Goal: Task Accomplishment & Management: Use online tool/utility

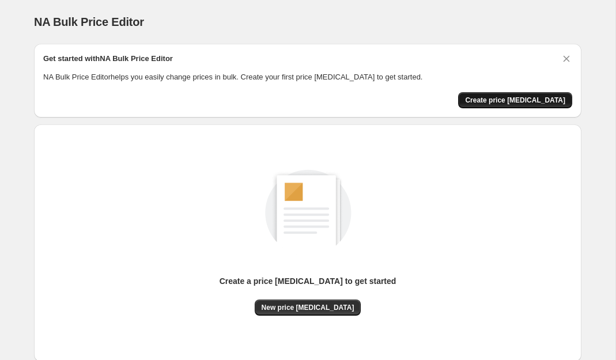
click at [497, 103] on span "Create price [MEDICAL_DATA]" at bounding box center [515, 100] width 100 height 9
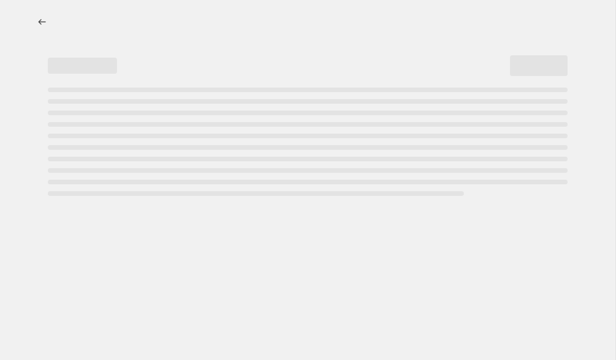
select select "percentage"
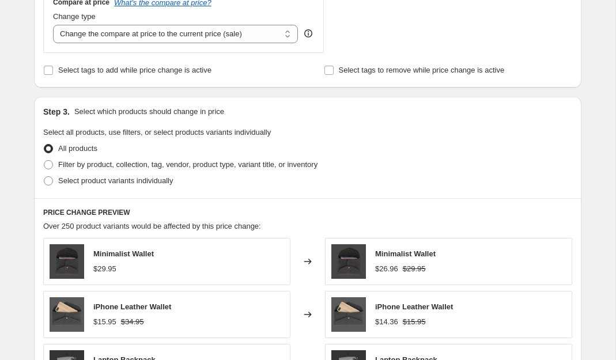
scroll to position [446, 0]
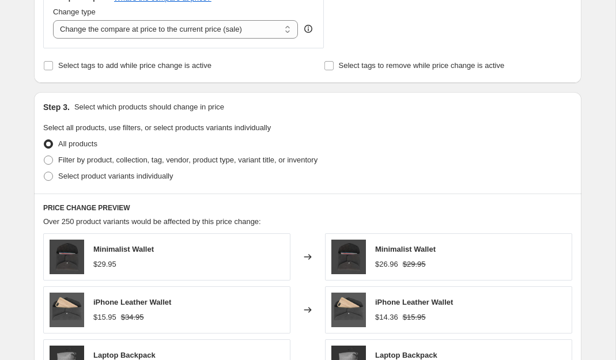
click at [240, 168] on div "Select product variants individually" at bounding box center [307, 176] width 529 height 16
click at [239, 161] on span "Filter by product, collection, tag, vendor, product type, variant title, or inv…" at bounding box center [187, 160] width 259 height 9
click at [44, 156] on input "Filter by product, collection, tag, vendor, product type, variant title, or inv…" at bounding box center [44, 156] width 1 height 1
radio input "true"
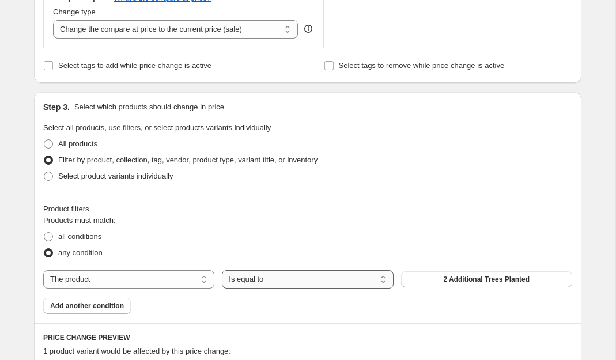
click at [284, 281] on select "Is equal to Is not equal to" at bounding box center [307, 279] width 171 height 18
click at [171, 277] on select "The product The product's collection The product's tag The product's vendor The…" at bounding box center [128, 279] width 171 height 18
select select "collection"
click at [275, 283] on select "Is equal to Is not equal to" at bounding box center [307, 279] width 171 height 18
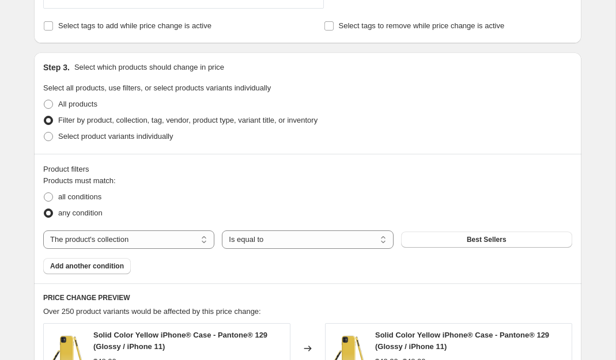
scroll to position [501, 0]
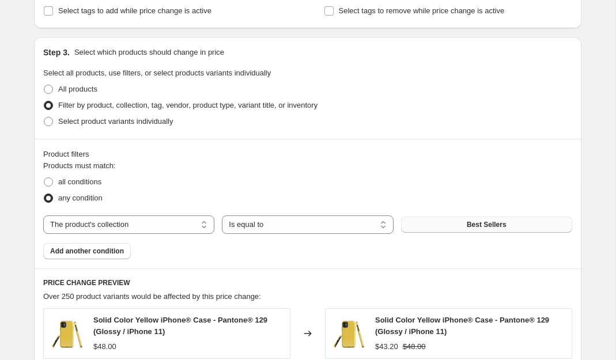
click at [450, 227] on button "Best Sellers" at bounding box center [486, 225] width 171 height 16
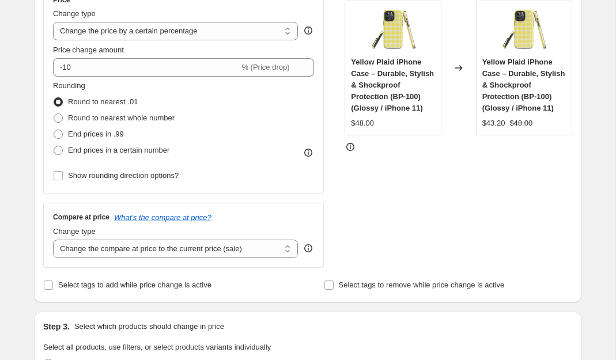
scroll to position [225, 0]
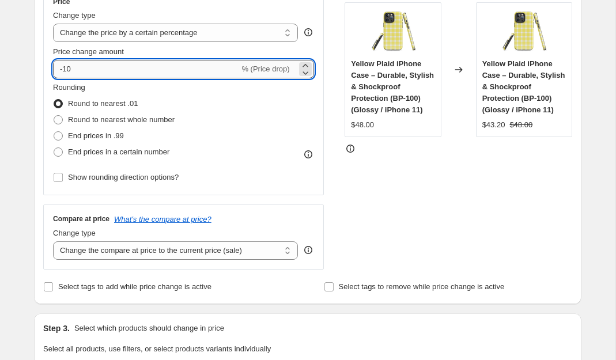
click at [157, 77] on input "-10" at bounding box center [146, 69] width 186 height 18
click at [302, 114] on div "Rounding Round to nearest .01 Round to nearest whole number End prices in .99 E…" at bounding box center [183, 121] width 261 height 78
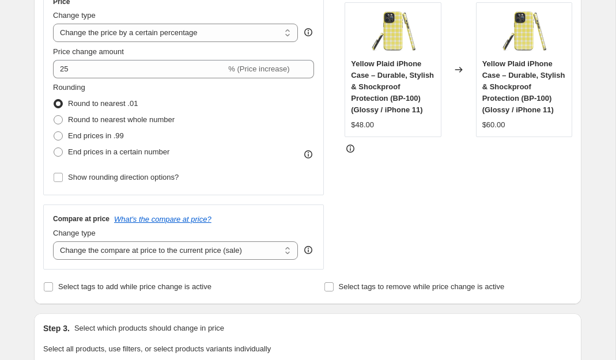
click at [392, 187] on div "STOREFRONT EXAMPLE Yellow Plaid iPhone Case – Durable, Stylish & Shockproof Pro…" at bounding box center [459, 128] width 228 height 283
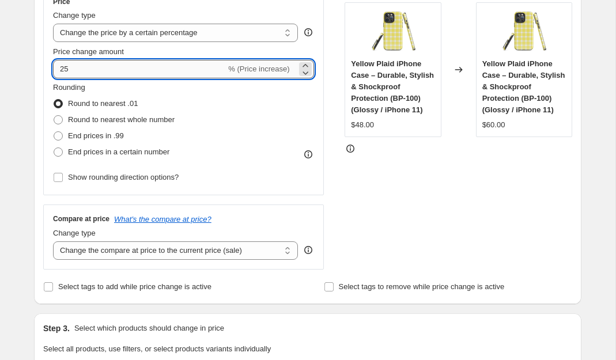
click at [61, 67] on input "25" at bounding box center [139, 69] width 173 height 18
type input "-25"
click at [277, 109] on div "Rounding Round to nearest .01 Round to nearest whole number End prices in .99 E…" at bounding box center [183, 121] width 261 height 78
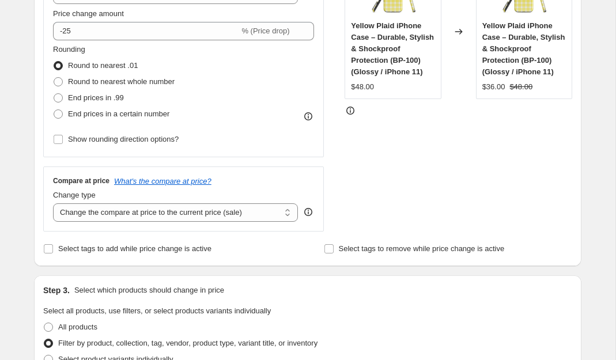
scroll to position [265, 0]
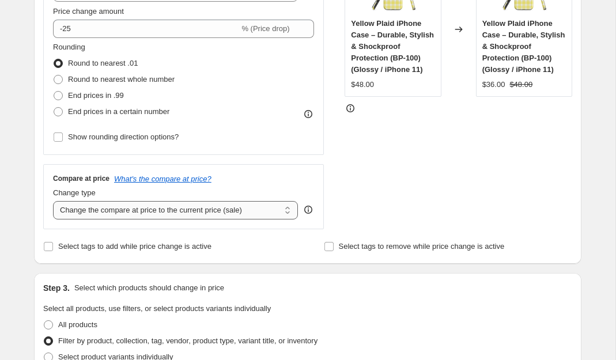
click at [282, 209] on select "Change the compare at price to the current price (sale) Change the compare at p…" at bounding box center [175, 210] width 245 height 18
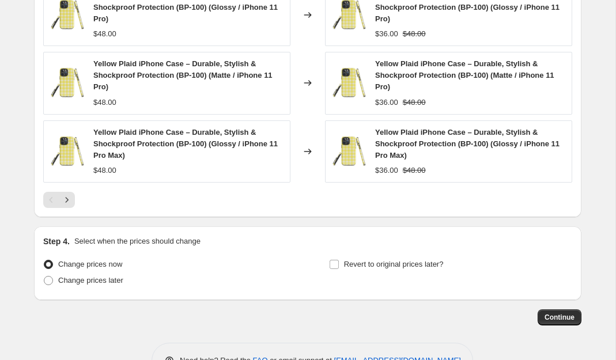
scroll to position [985, 0]
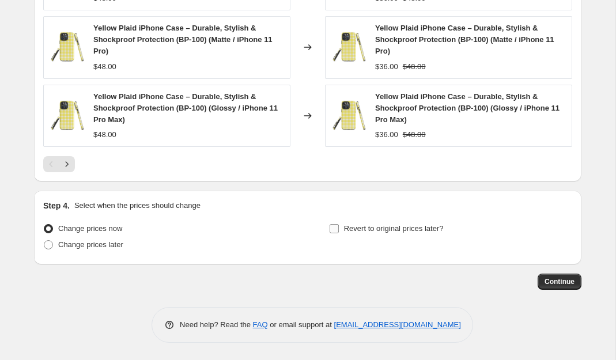
click at [340, 231] on label "Revert to original prices later?" at bounding box center [386, 229] width 115 height 16
click at [339, 231] on input "Revert to original prices later?" at bounding box center [334, 228] width 9 height 9
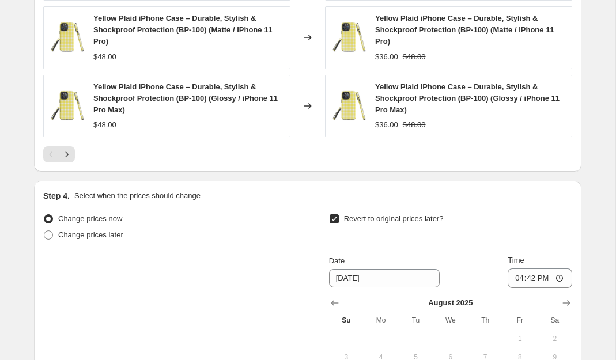
click at [340, 227] on label "Revert to original prices later?" at bounding box center [386, 219] width 115 height 16
click at [339, 224] on input "Revert to original prices later?" at bounding box center [334, 218] width 9 height 9
checkbox input "false"
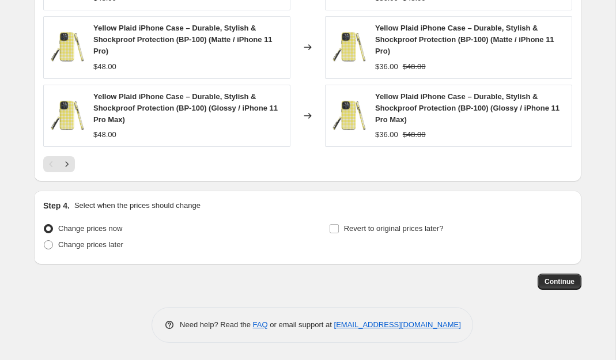
click at [560, 285] on span "Continue" at bounding box center [560, 281] width 30 height 9
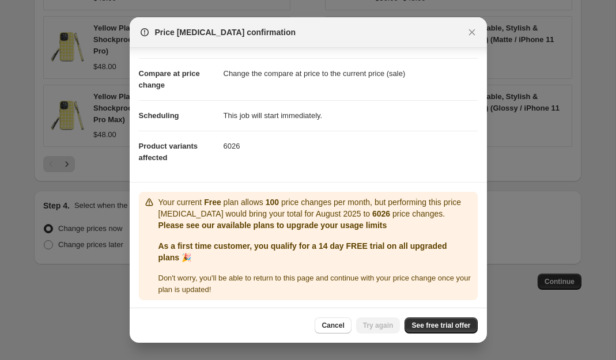
scroll to position [41, 0]
click at [432, 328] on span "See free trial offer" at bounding box center [441, 325] width 59 height 9
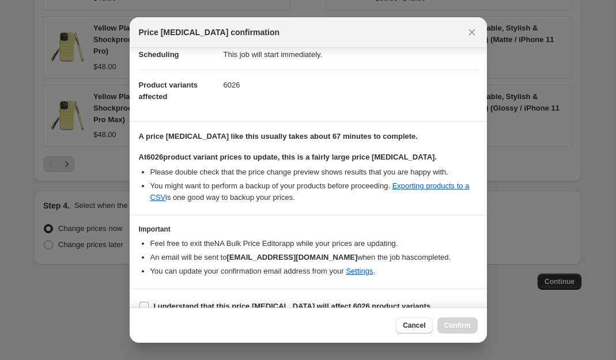
scroll to position [116, 0]
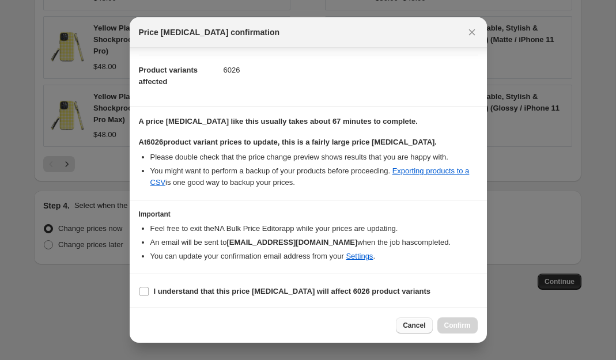
click at [410, 322] on span "Cancel" at bounding box center [414, 325] width 22 height 9
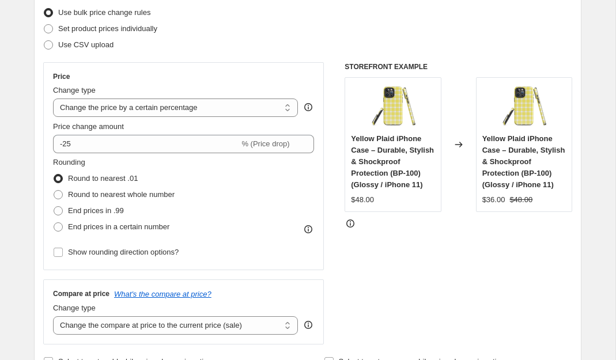
scroll to position [0, 0]
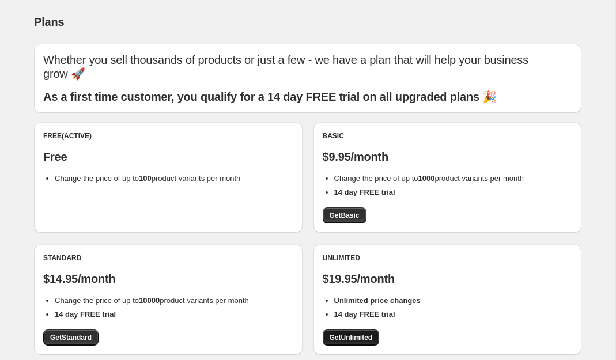
click at [335, 333] on span "Get Unlimited" at bounding box center [351, 337] width 43 height 9
